Goal: Information Seeking & Learning: Check status

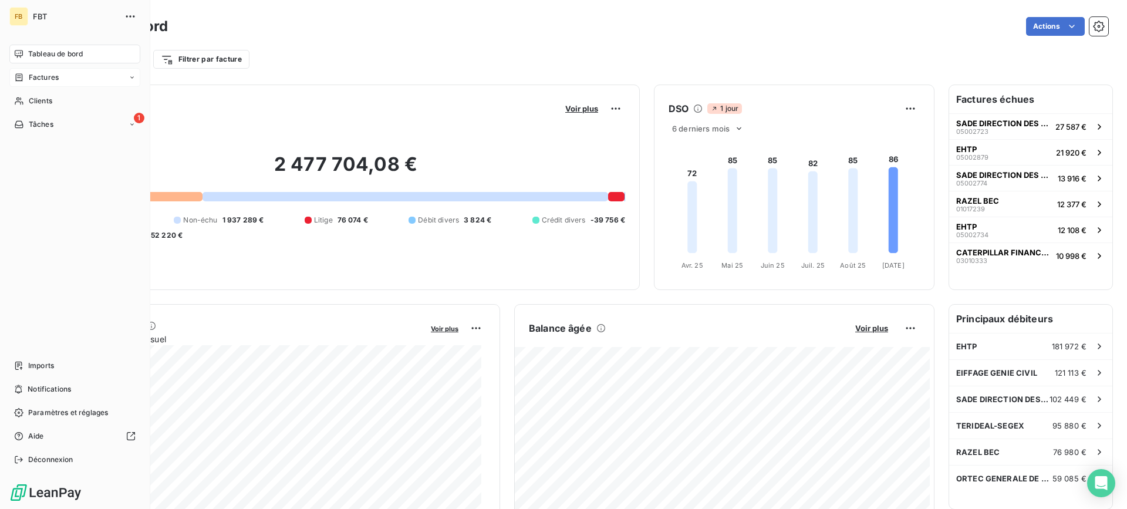
click at [29, 78] on span "Factures" at bounding box center [44, 77] width 30 height 11
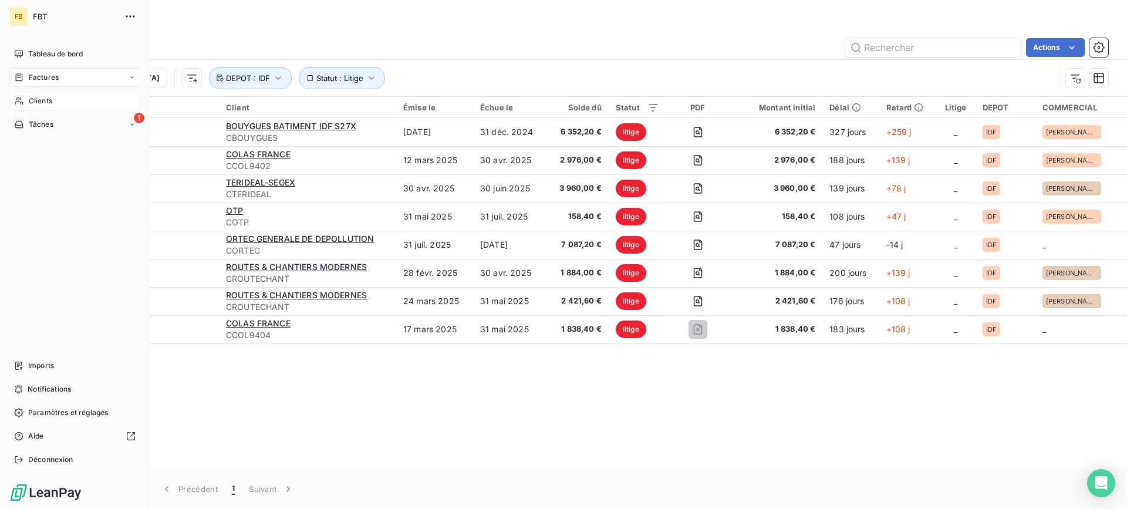
click at [23, 102] on icon at bounding box center [19, 100] width 10 height 9
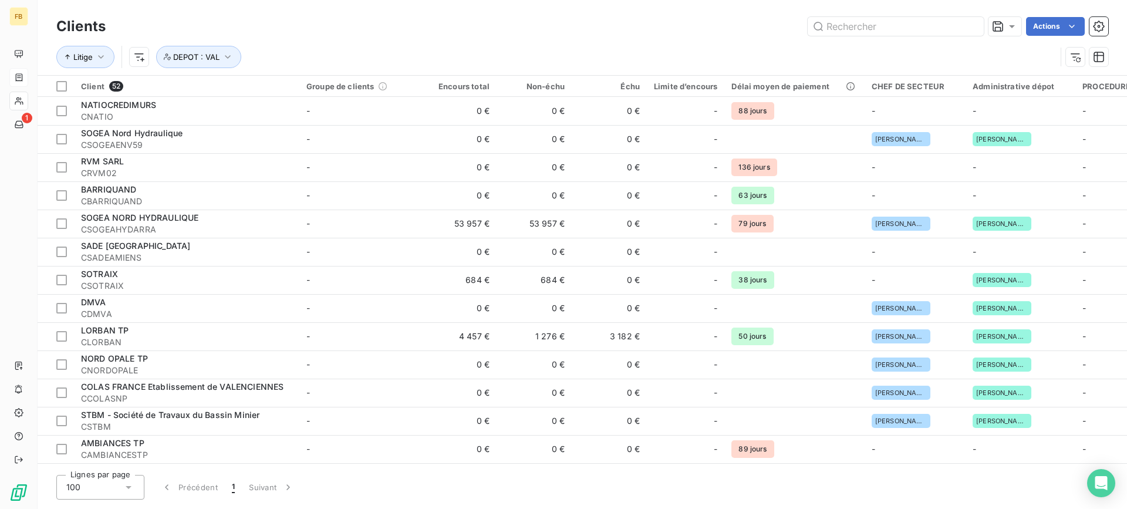
click at [859, 8] on div "Clients Actions Litige DEPOT : VAL" at bounding box center [583, 37] width 1090 height 75
click at [861, 28] on input "text" at bounding box center [896, 26] width 176 height 19
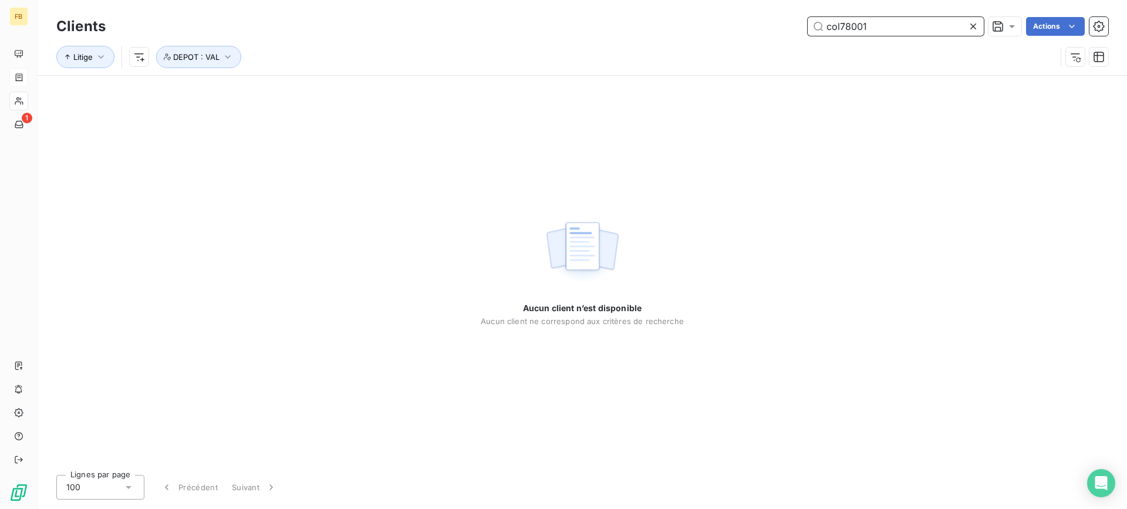
click at [861, 33] on input "col78001" at bounding box center [896, 26] width 176 height 19
type input "col7801"
drag, startPoint x: 898, startPoint y: 30, endPoint x: 813, endPoint y: 30, distance: 84.5
click at [813, 30] on input "col7801" at bounding box center [896, 26] width 176 height 19
click at [198, 53] on span "DEPOT : VAL" at bounding box center [196, 56] width 46 height 9
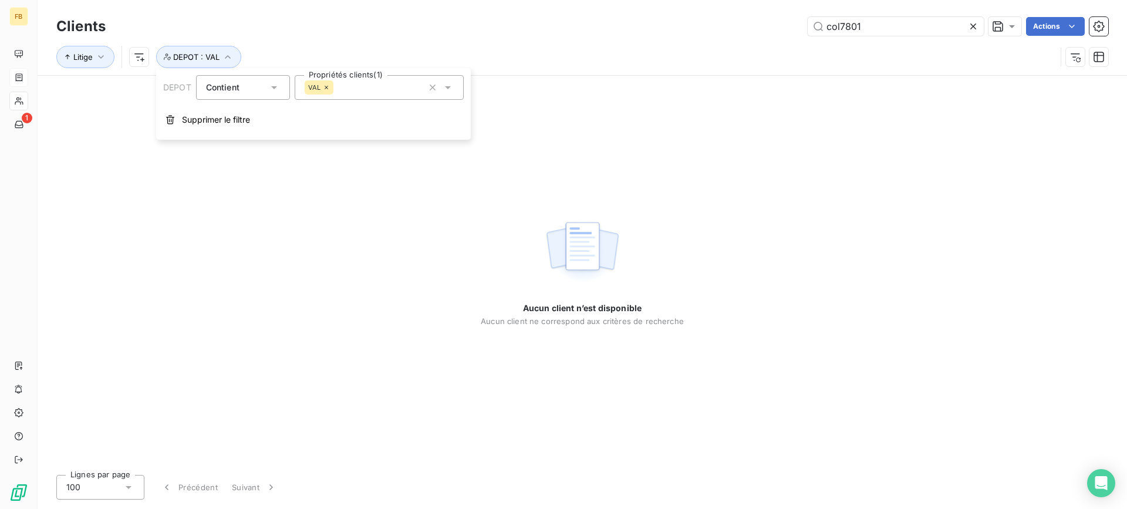
click at [326, 85] on icon at bounding box center [326, 87] width 7 height 7
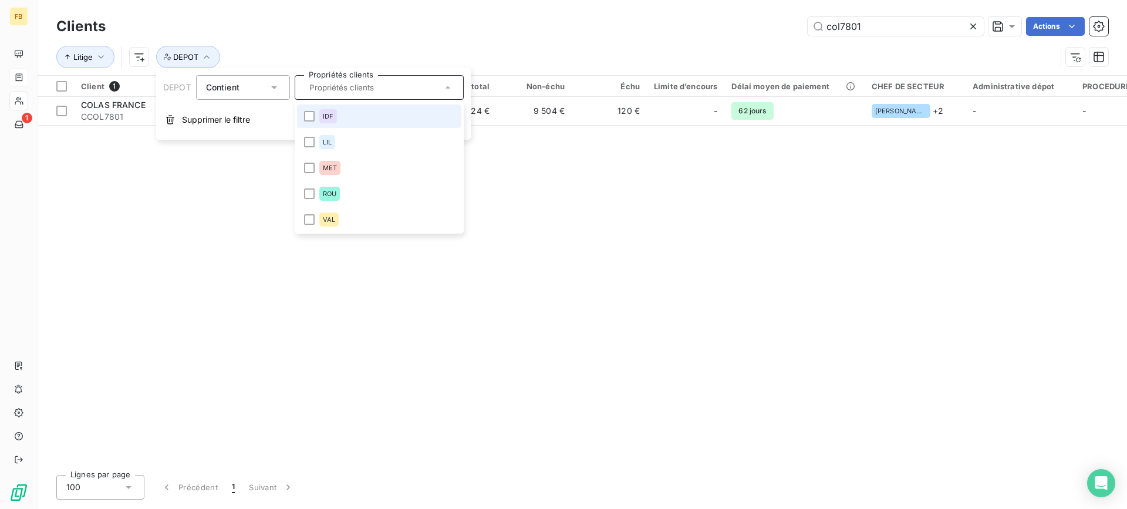
click at [539, 33] on div "col7801 Actions" at bounding box center [614, 26] width 989 height 19
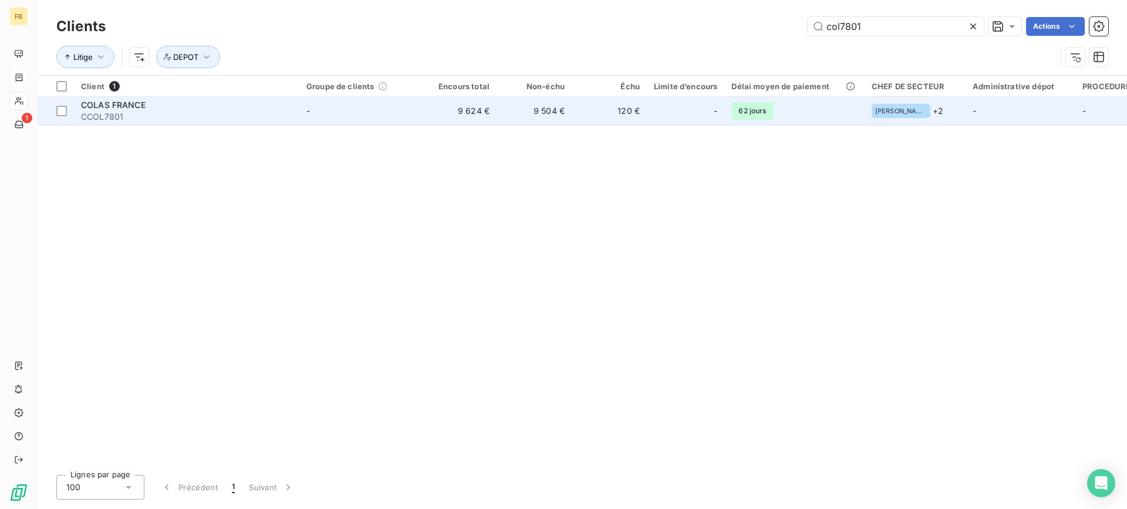
click at [315, 98] on td "-" at bounding box center [360, 111] width 122 height 28
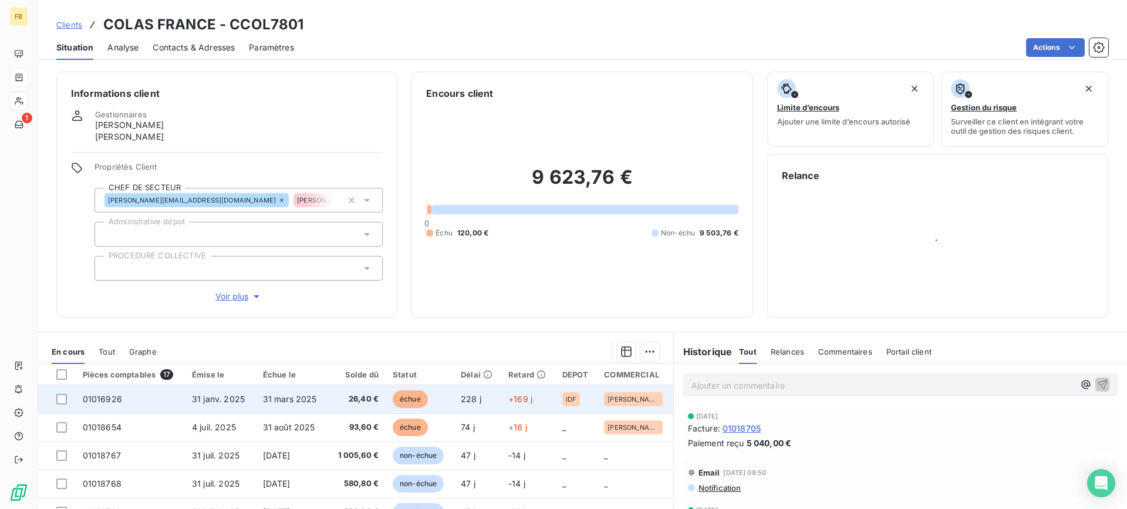
click at [301, 406] on td "31 mars 2025" at bounding box center [291, 399] width 71 height 28
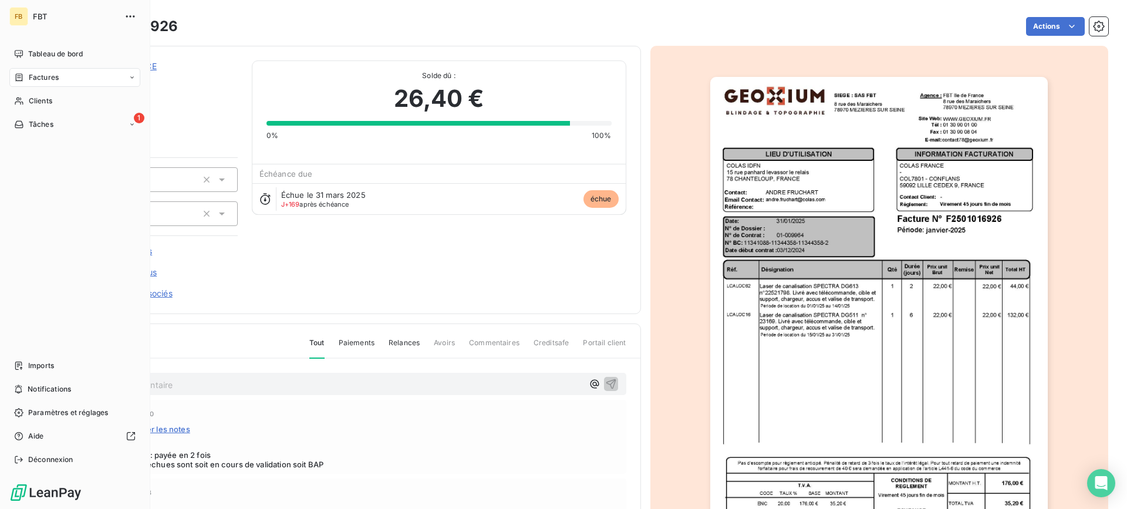
click at [26, 74] on div "Factures" at bounding box center [36, 77] width 45 height 11
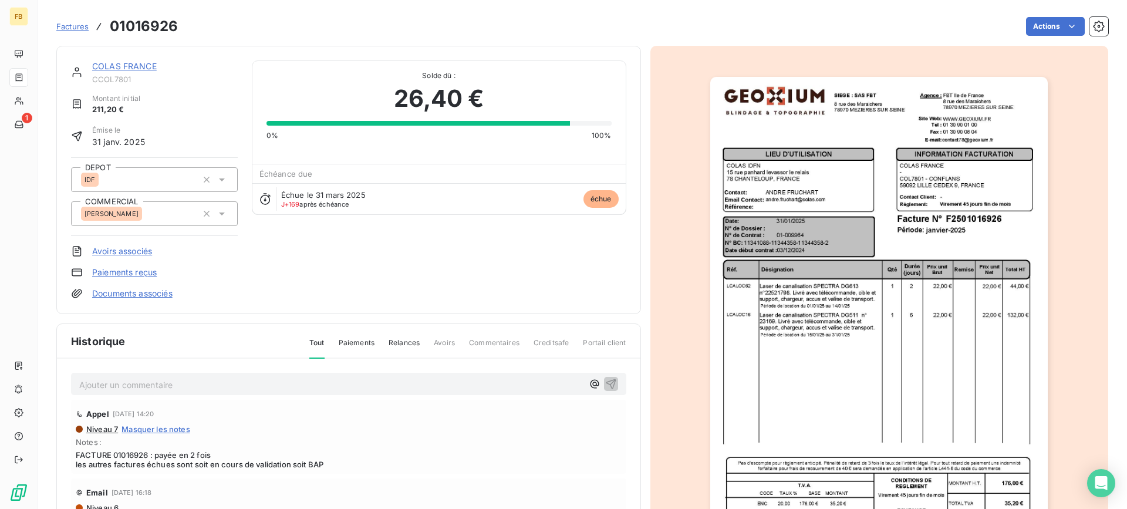
click at [75, 28] on span "Factures" at bounding box center [72, 26] width 32 height 9
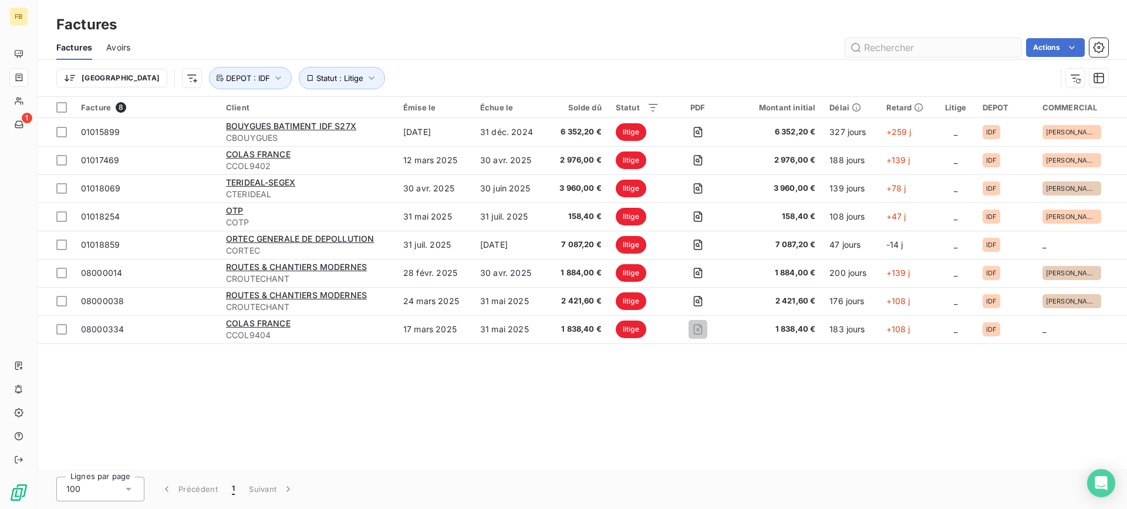
click at [914, 50] on input "text" at bounding box center [933, 47] width 176 height 19
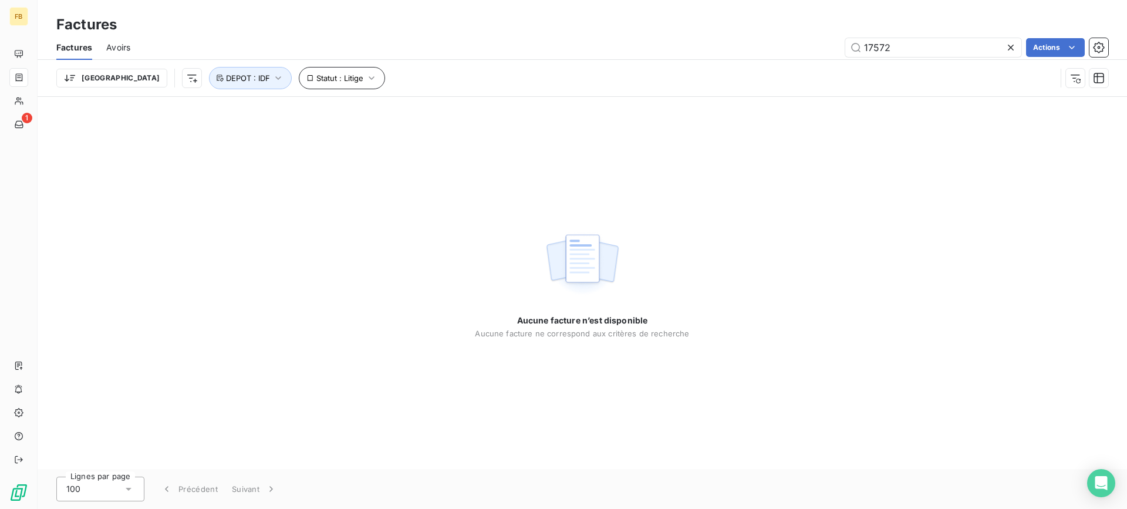
type input "17572"
click at [316, 76] on span "Statut : Litige" at bounding box center [339, 77] width 47 height 9
click at [402, 118] on div "litige" at bounding box center [456, 108] width 169 height 25
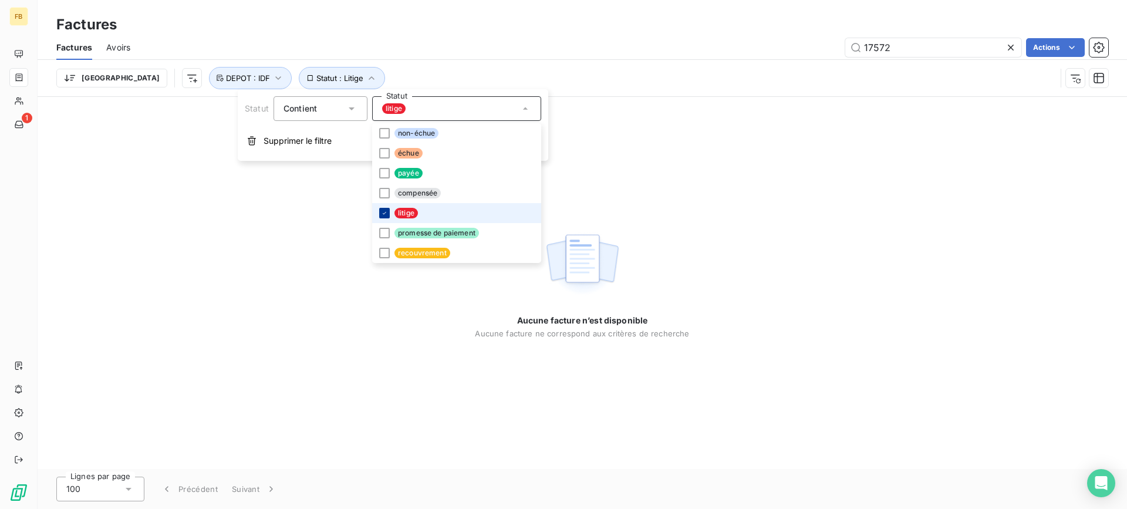
click at [383, 214] on icon at bounding box center [385, 213] width 4 height 2
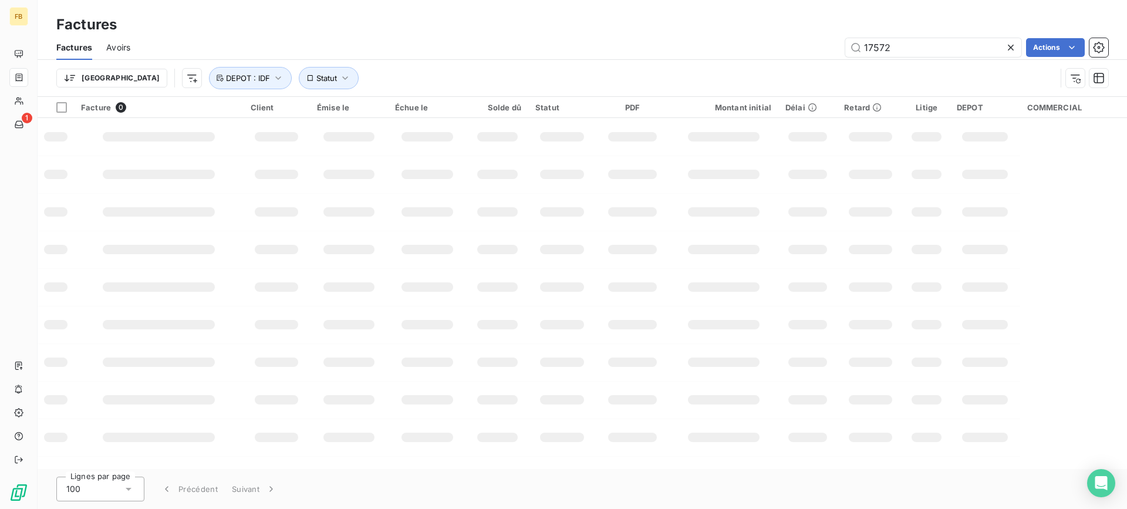
click at [459, 30] on div "Factures" at bounding box center [583, 24] width 1090 height 21
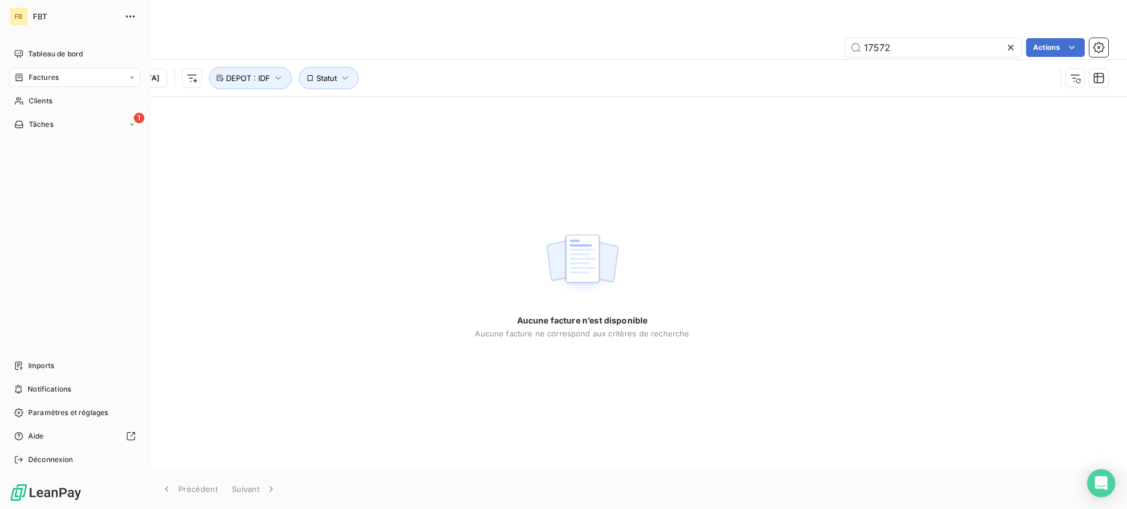
click at [31, 79] on span "Factures" at bounding box center [44, 77] width 30 height 11
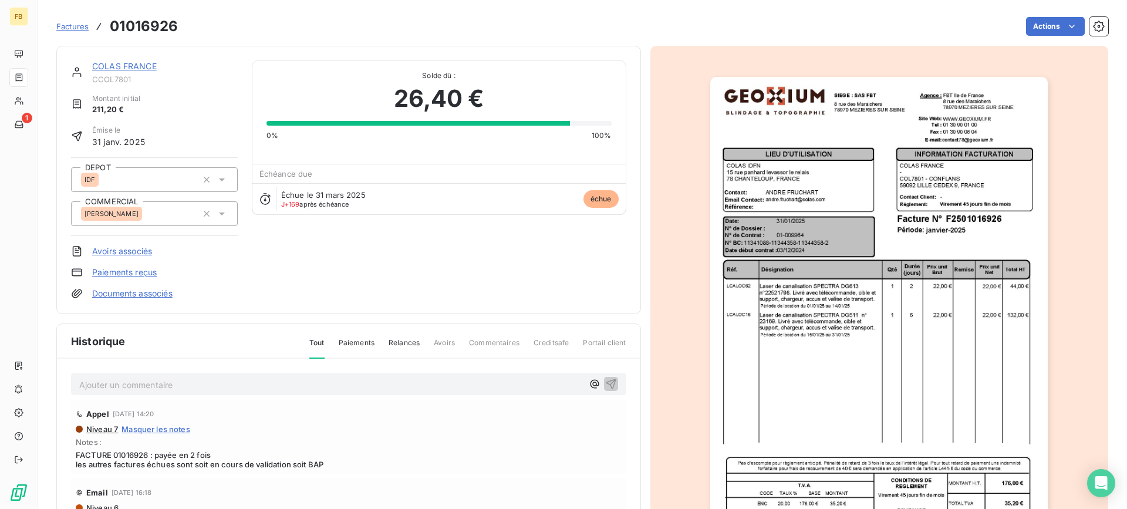
click at [124, 62] on link "COLAS FRANCE" at bounding box center [124, 66] width 65 height 10
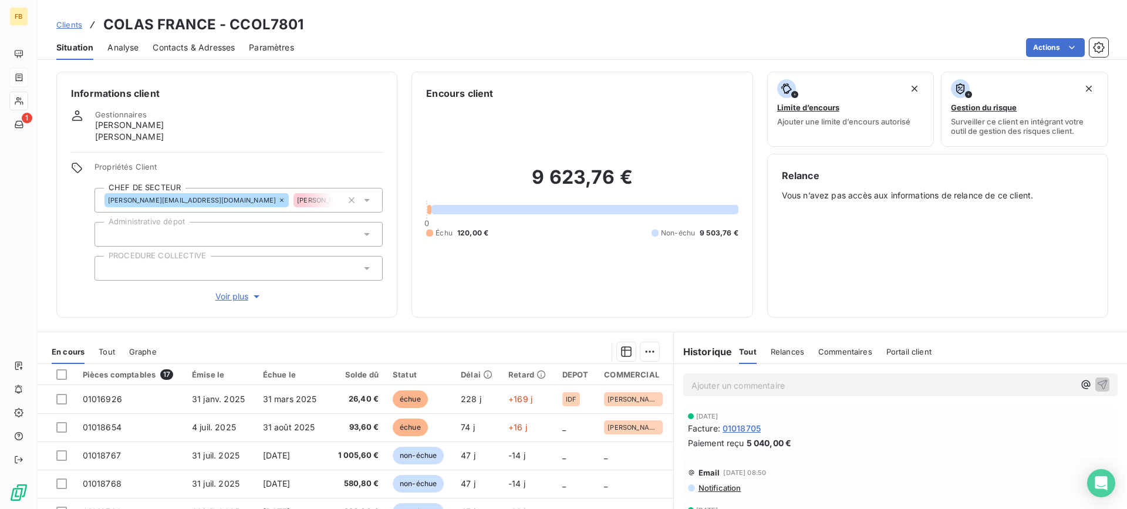
click at [109, 351] on span "Tout" at bounding box center [107, 351] width 16 height 9
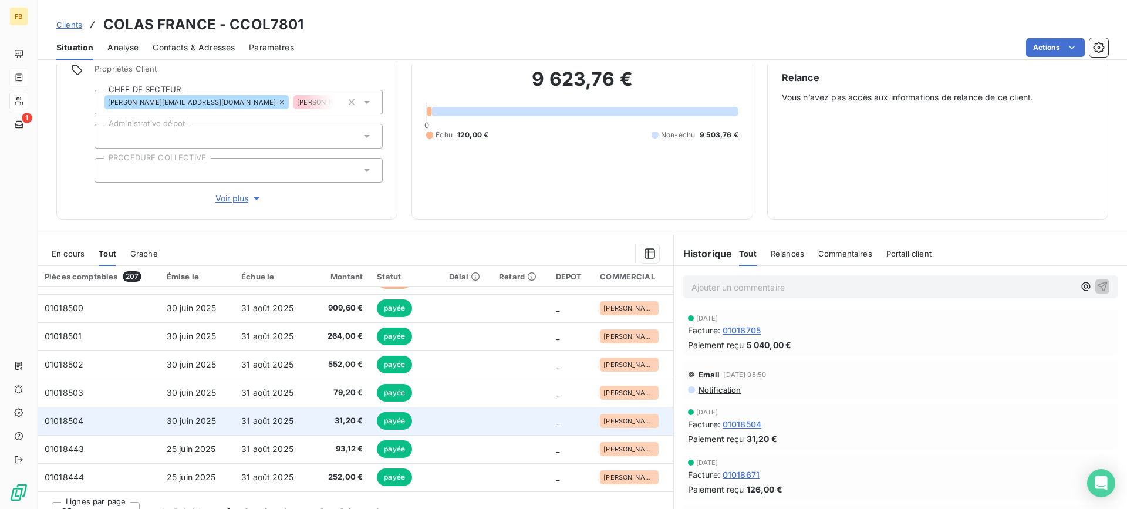
scroll to position [116, 0]
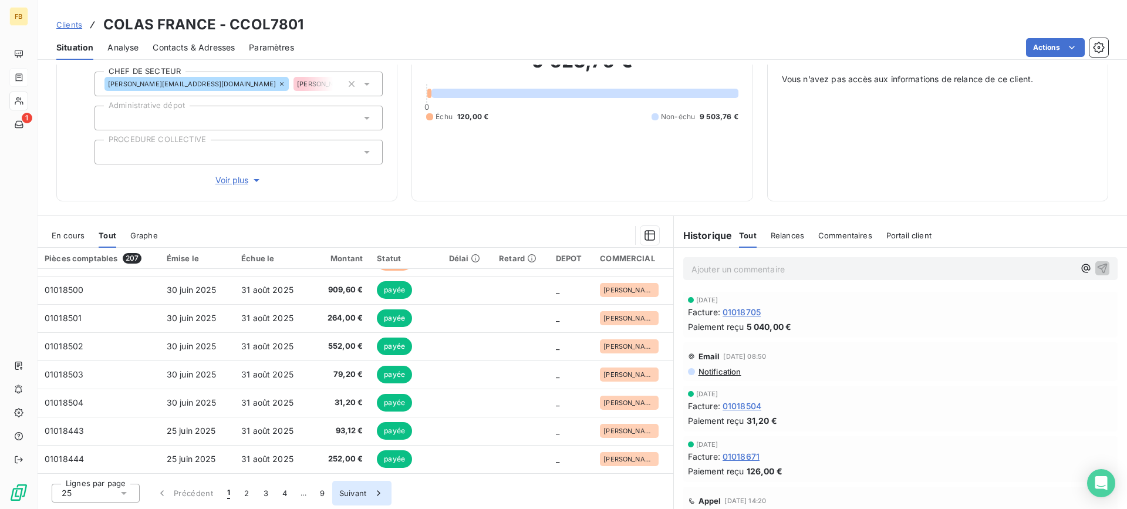
click at [352, 494] on button "Suivant" at bounding box center [361, 493] width 59 height 25
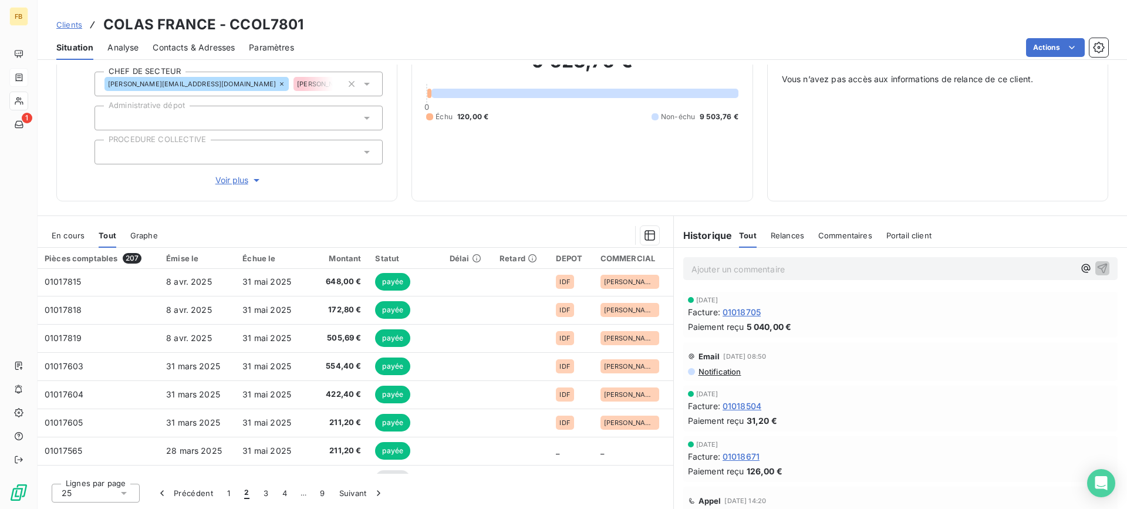
scroll to position [500, 0]
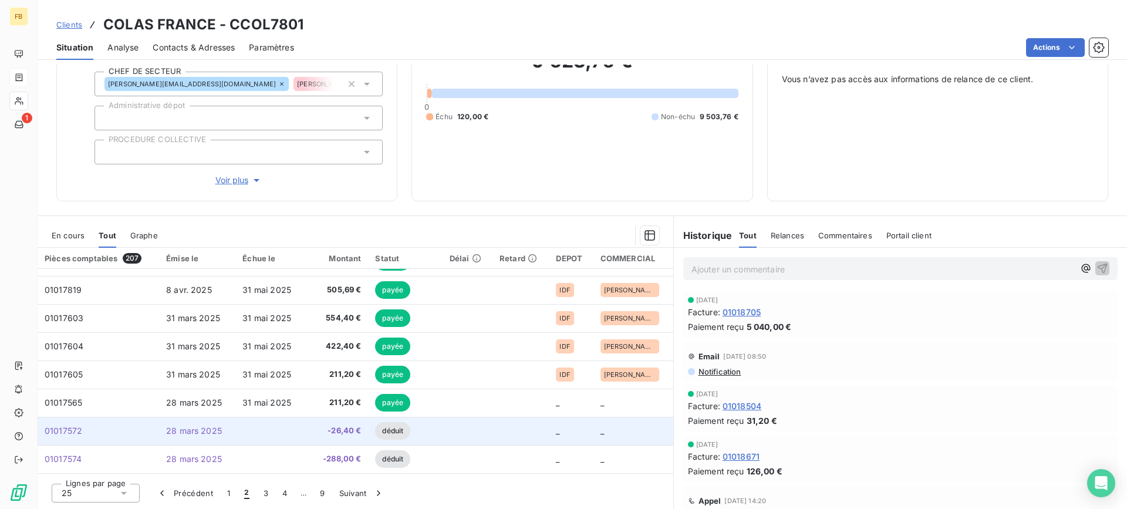
click at [184, 429] on span "28 mars 2025" at bounding box center [194, 431] width 56 height 10
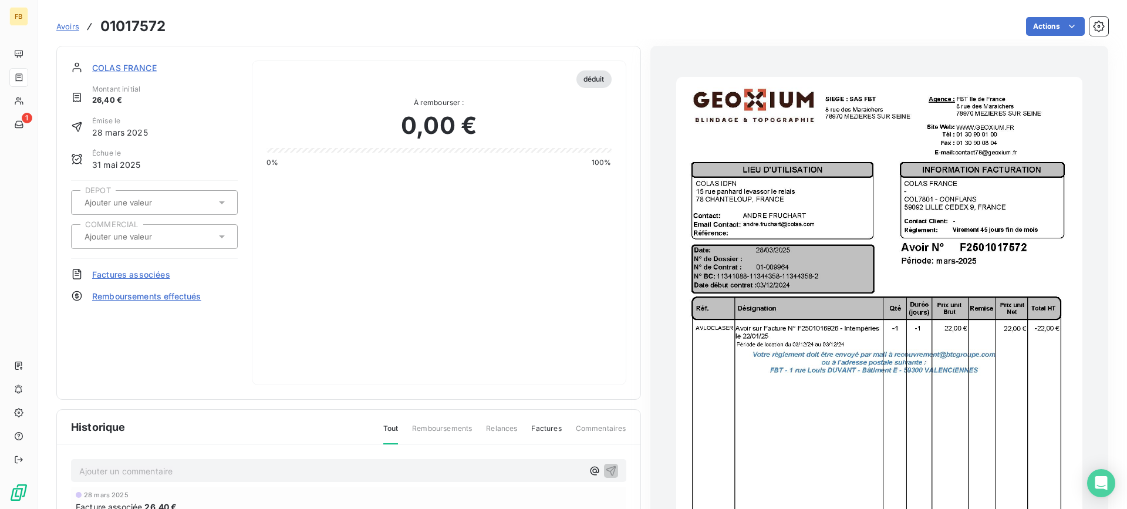
click at [131, 274] on span "Factures associées" at bounding box center [131, 274] width 78 height 12
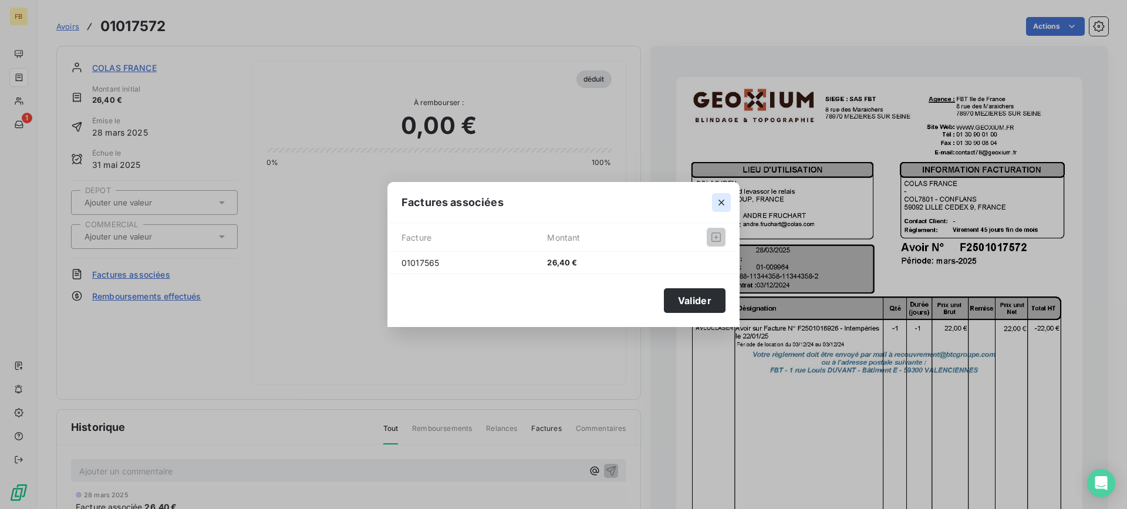
click at [719, 203] on icon "button" at bounding box center [722, 203] width 12 height 12
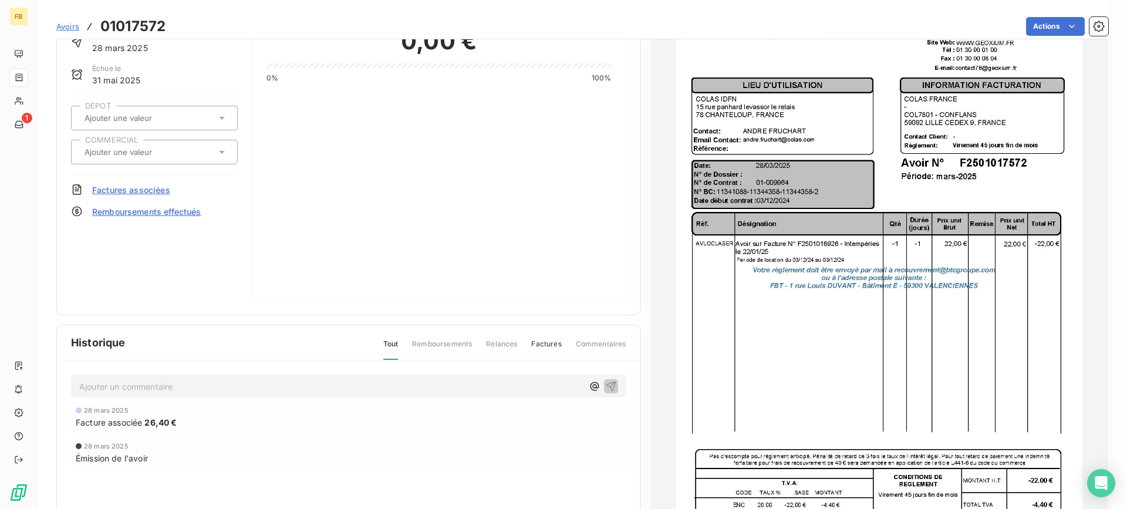
scroll to position [2, 0]
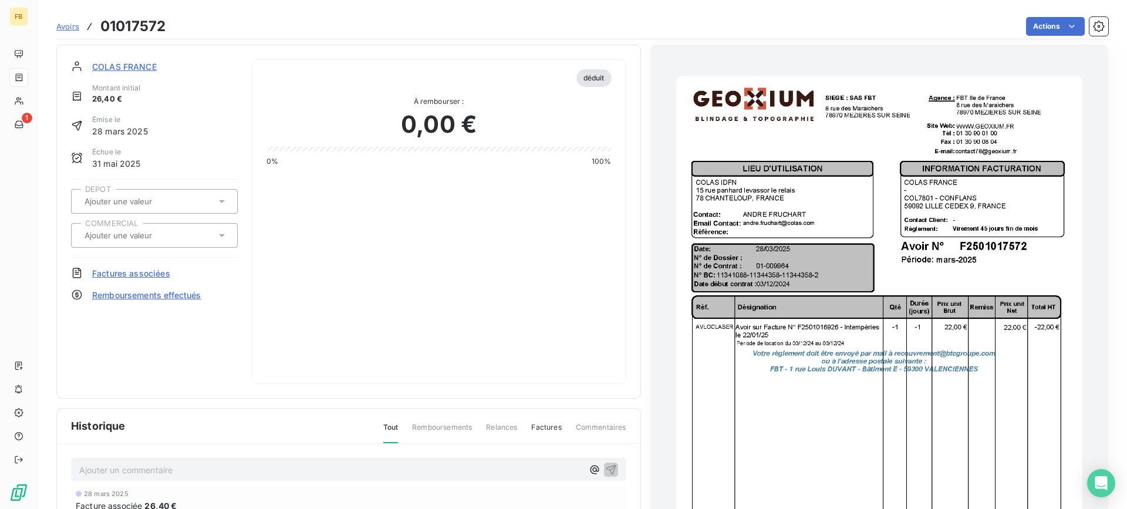
click at [151, 282] on div "COLAS FRANCE Montant initial 26,40 € Émise le [DATE] Échue le [DATE] DEPOT COMM…" at bounding box center [154, 221] width 167 height 325
click at [151, 276] on span "Factures associées" at bounding box center [131, 273] width 78 height 12
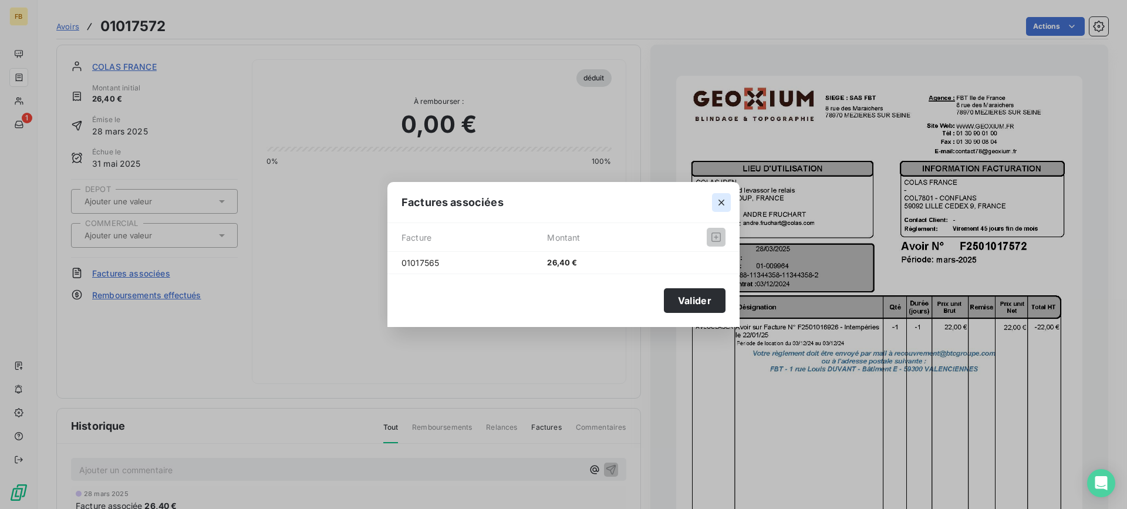
click at [727, 199] on icon "button" at bounding box center [722, 203] width 12 height 12
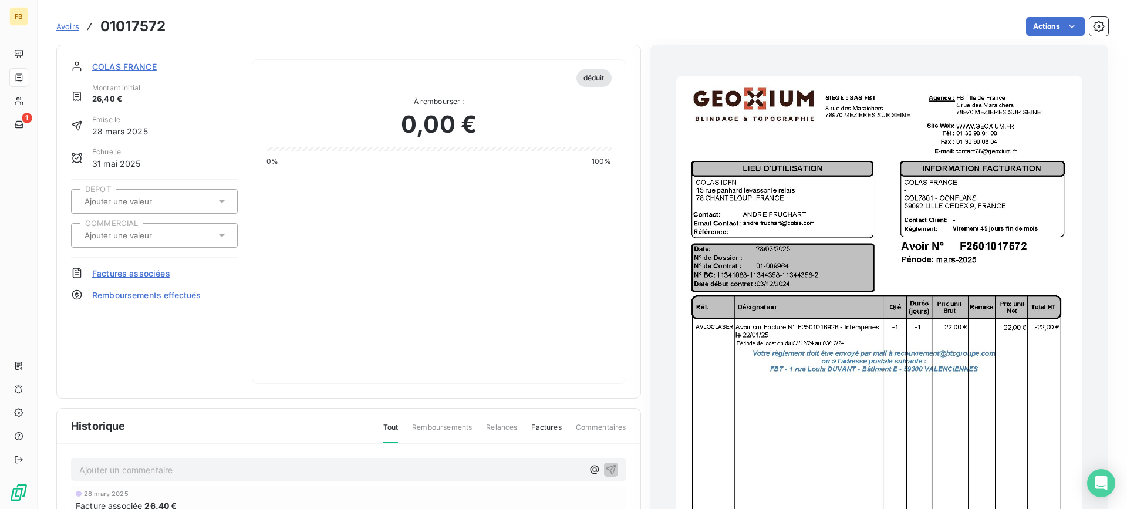
click at [82, 31] on div "Avoirs 01017572" at bounding box center [110, 26] width 109 height 21
click at [130, 68] on span "COLAS FRANCE" at bounding box center [124, 66] width 65 height 12
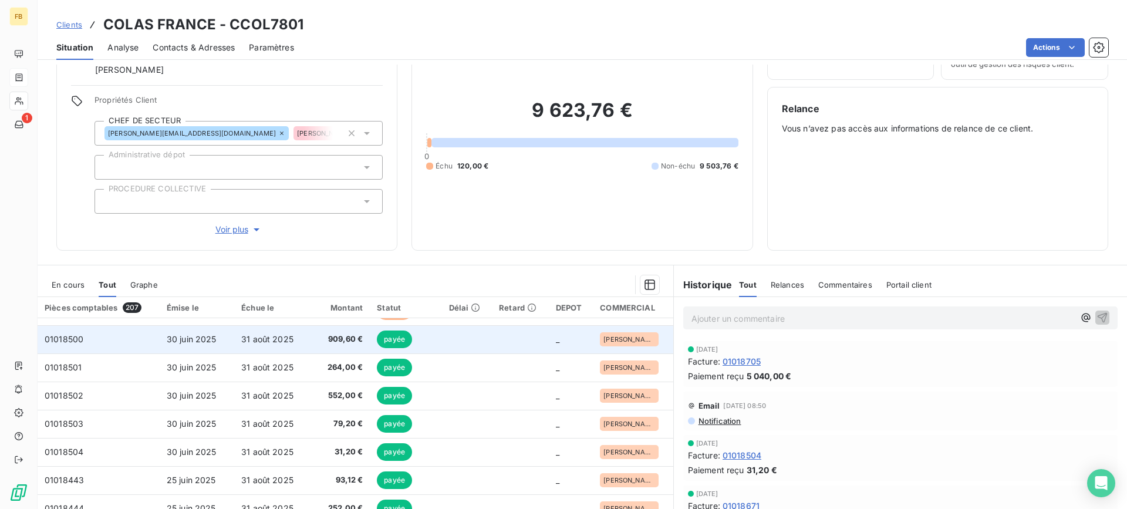
scroll to position [116, 0]
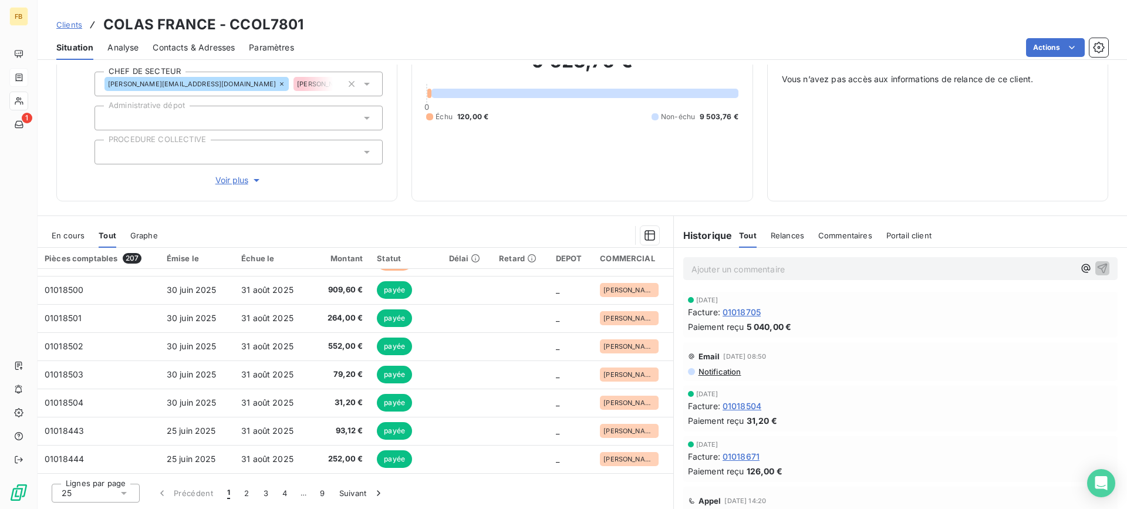
click at [368, 508] on div "Lignes par page 25 Précédent 1 2 3 4 … 9 Suivant" at bounding box center [356, 491] width 636 height 35
click at [373, 494] on div "button" at bounding box center [376, 493] width 18 height 12
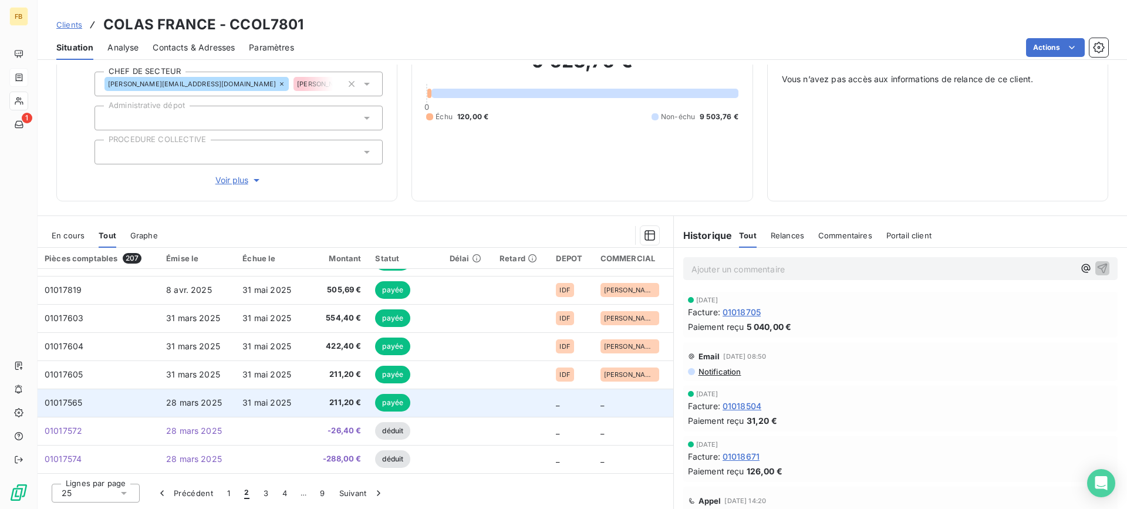
click at [259, 402] on span "31 mai 2025" at bounding box center [266, 402] width 49 height 10
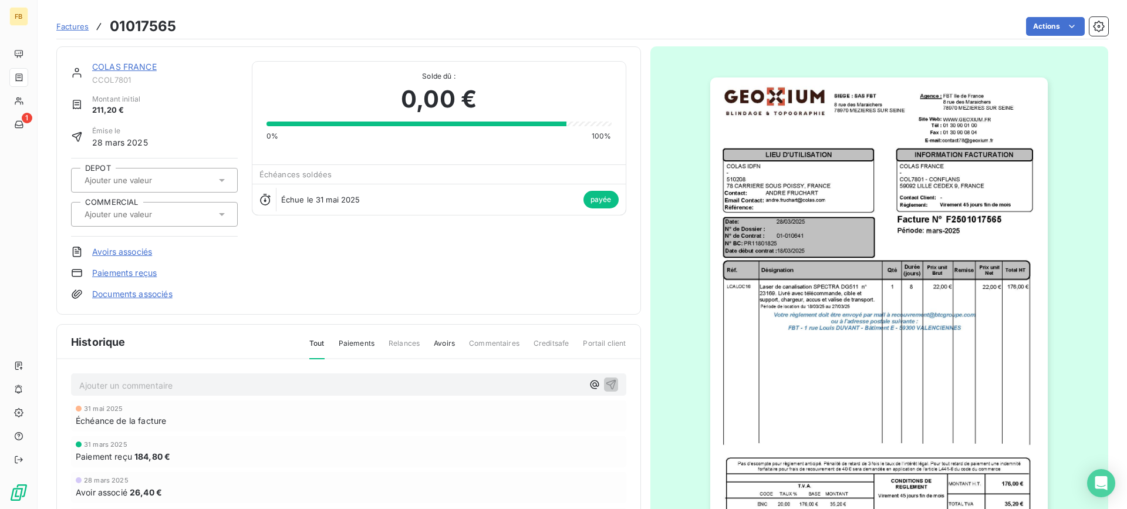
scroll to position [59, 0]
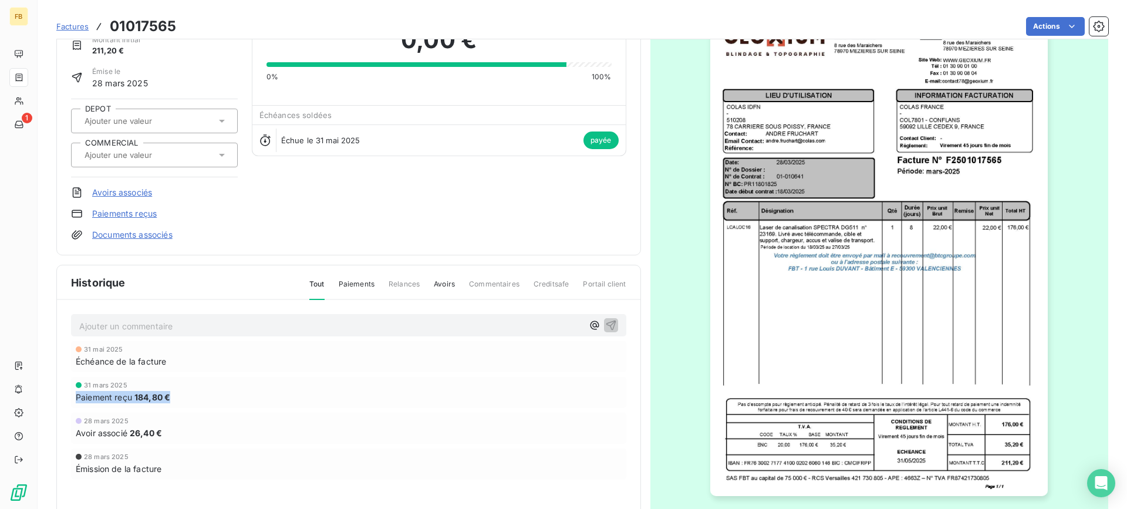
drag, startPoint x: 210, startPoint y: 401, endPoint x: 67, endPoint y: 394, distance: 142.8
click at [67, 394] on div "Ajouter un commentaire ﻿ [DATE] Échéance de la facture [DATE] Paiement reçu 184…" at bounding box center [348, 413] width 583 height 227
click at [224, 397] on div "Paiement reçu 184,80 €" at bounding box center [349, 397] width 546 height 12
